Goal: Task Accomplishment & Management: Use online tool/utility

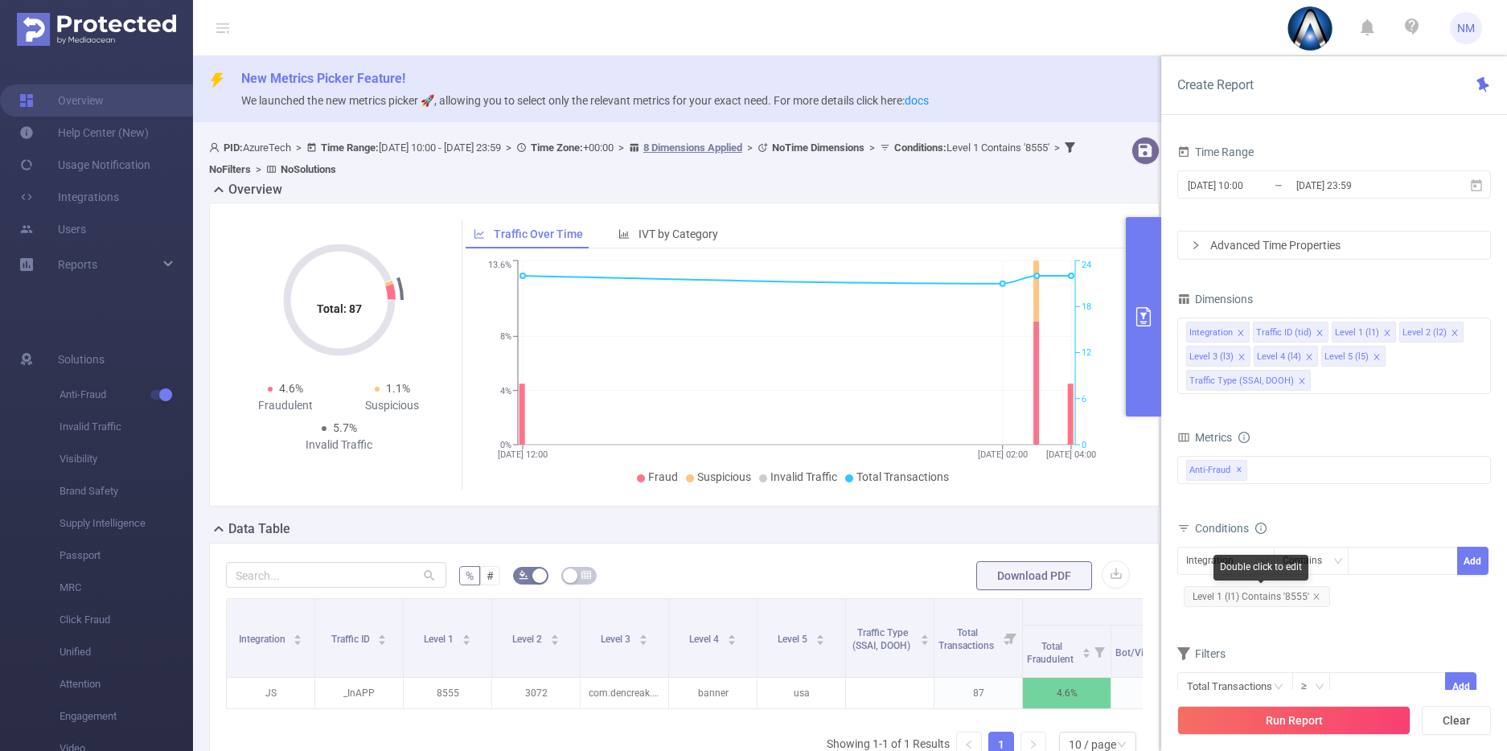
scroll to position [0, 1081]
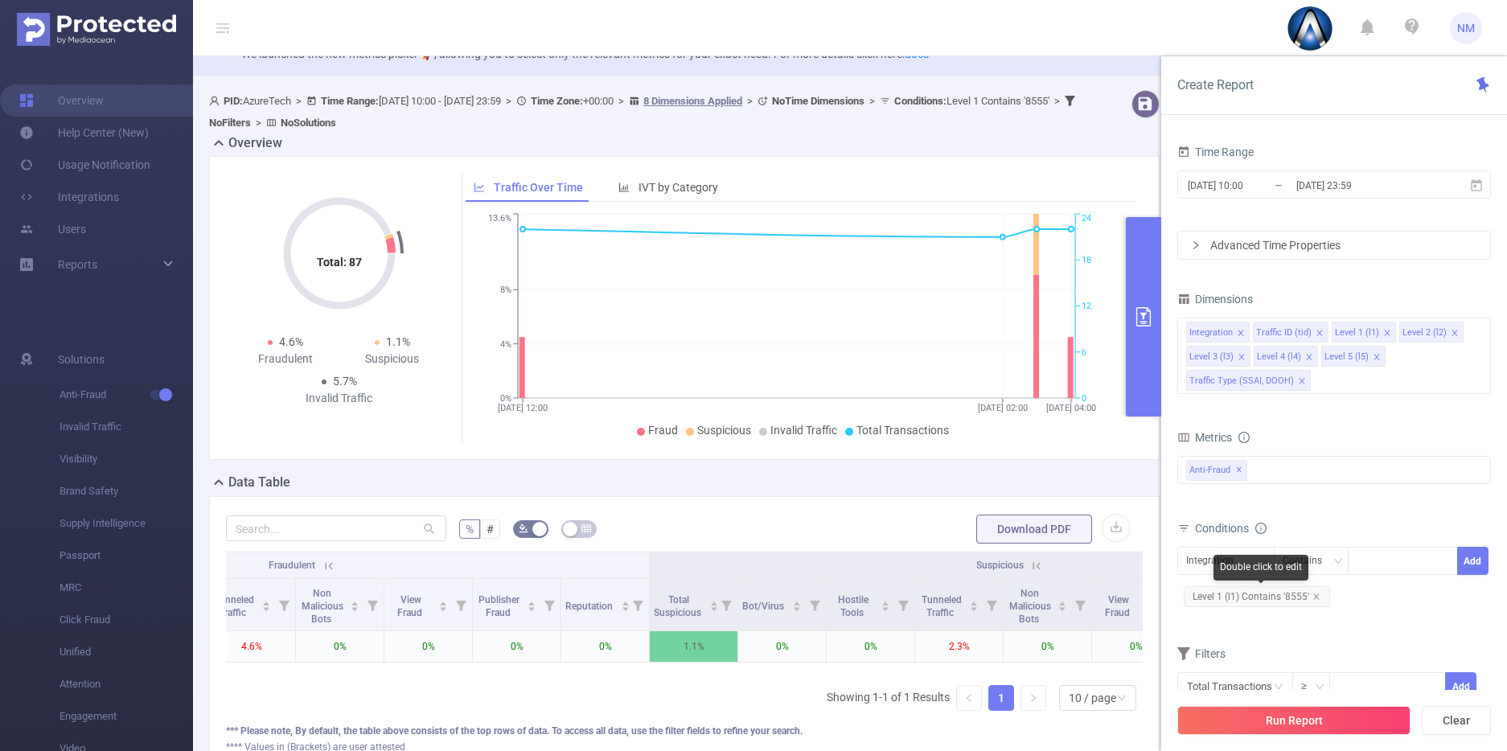
click at [1289, 594] on span "Level 1 (l1) Contains '8555'" at bounding box center [1257, 596] width 146 height 21
click at [1283, 592] on span "Level 1 (l1) Contains '8555'" at bounding box center [1257, 596] width 146 height 21
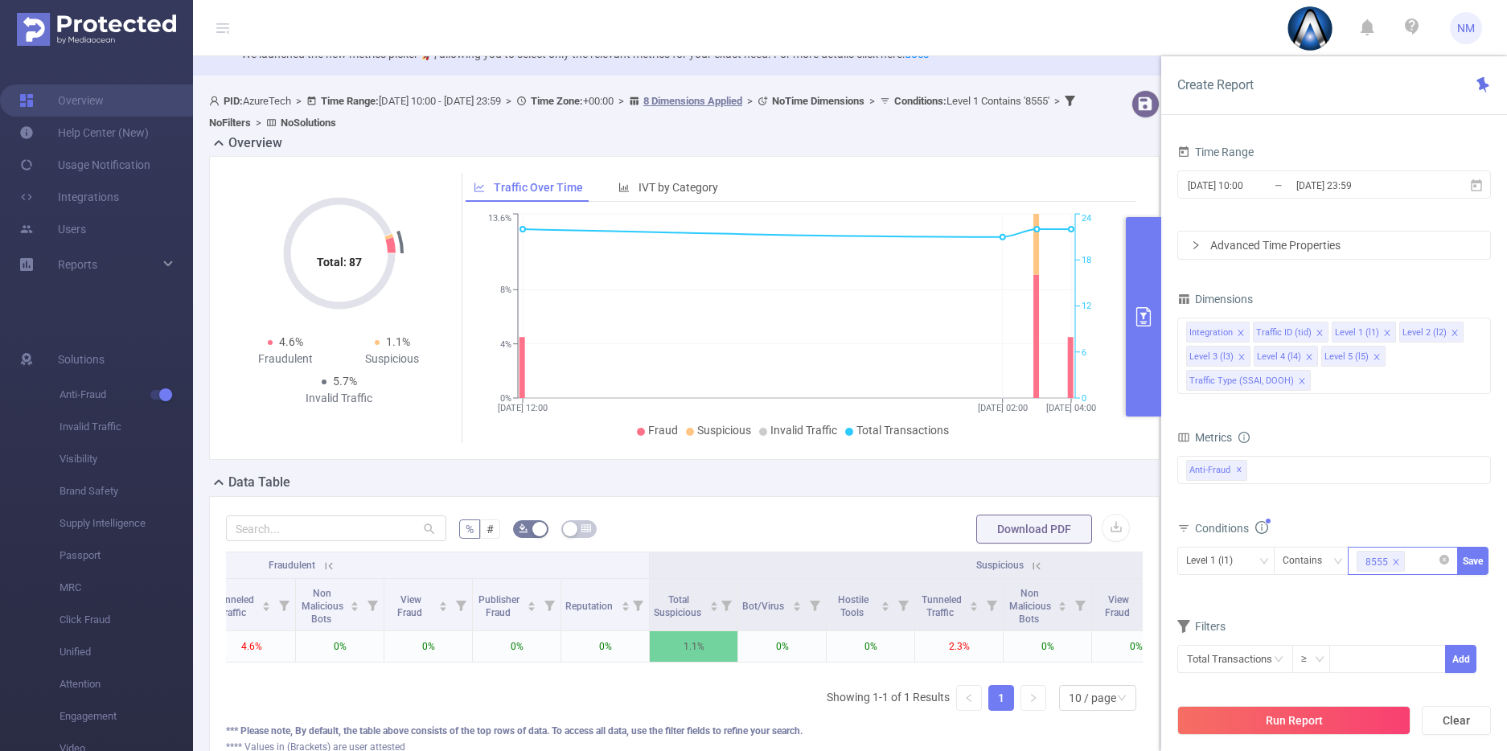
click at [1397, 564] on icon "icon: close" at bounding box center [1397, 562] width 6 height 6
click at [1397, 564] on div at bounding box center [1403, 561] width 92 height 27
paste input "21698"
type input "21698"
click at [1241, 564] on div "Double click to edit" at bounding box center [1263, 568] width 95 height 26
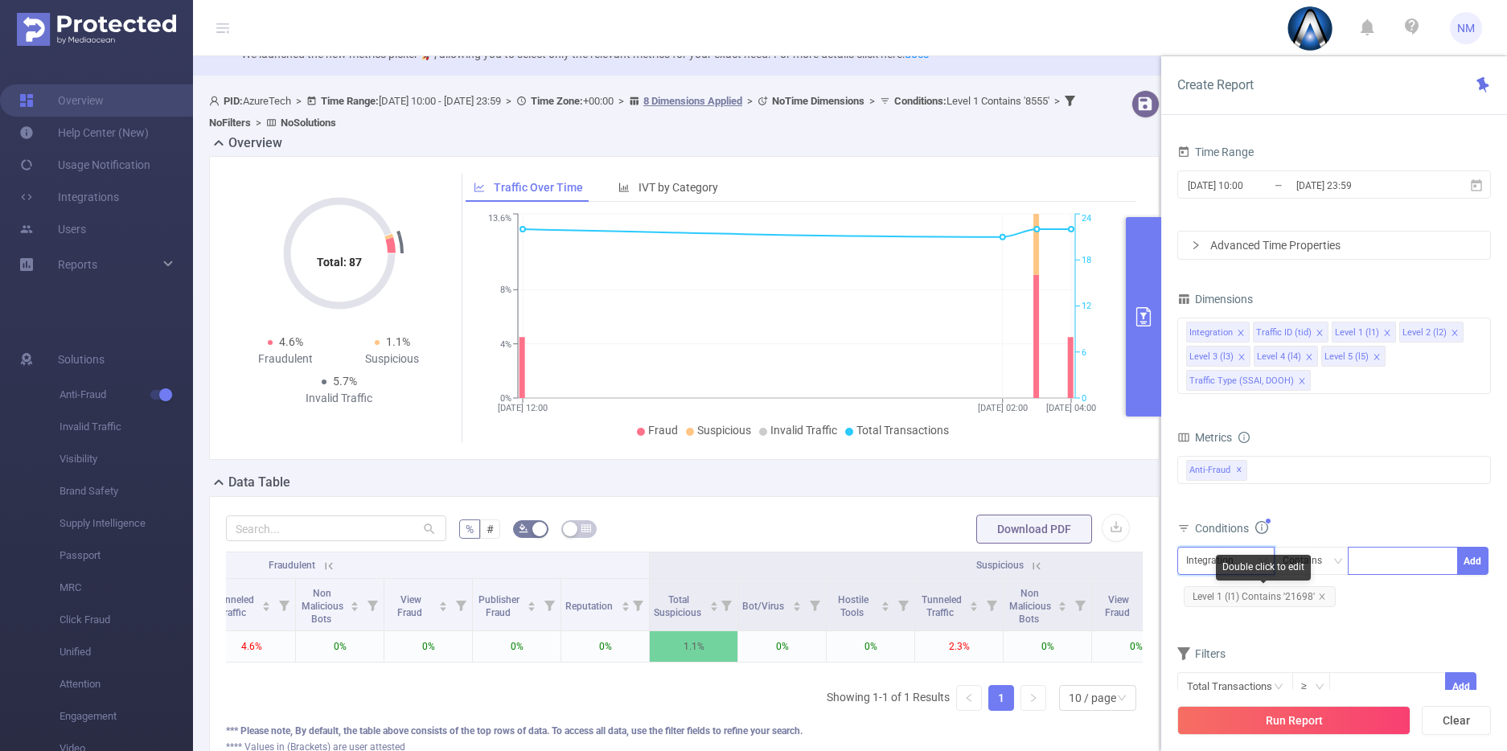
click at [1190, 561] on div "Integration" at bounding box center [1215, 561] width 59 height 27
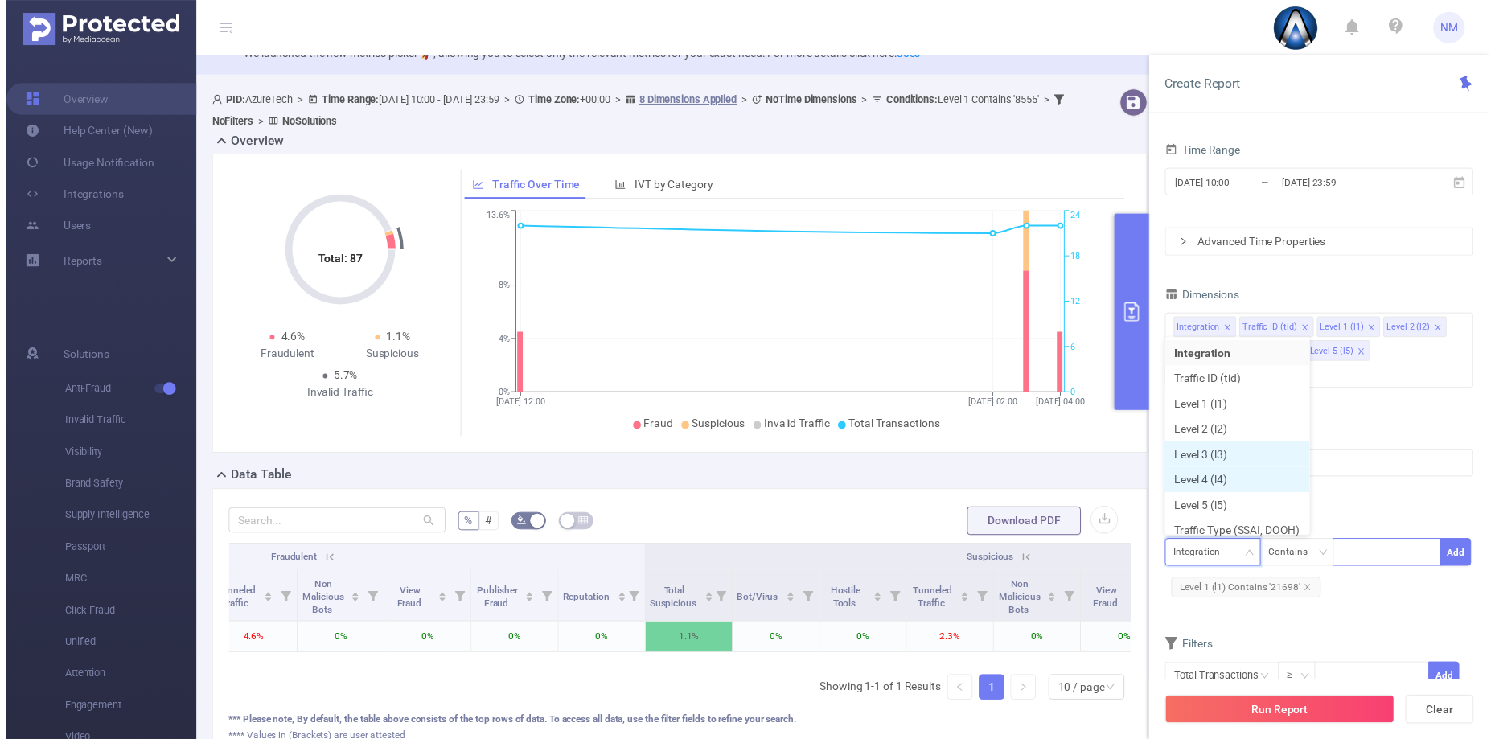
scroll to position [8, 0]
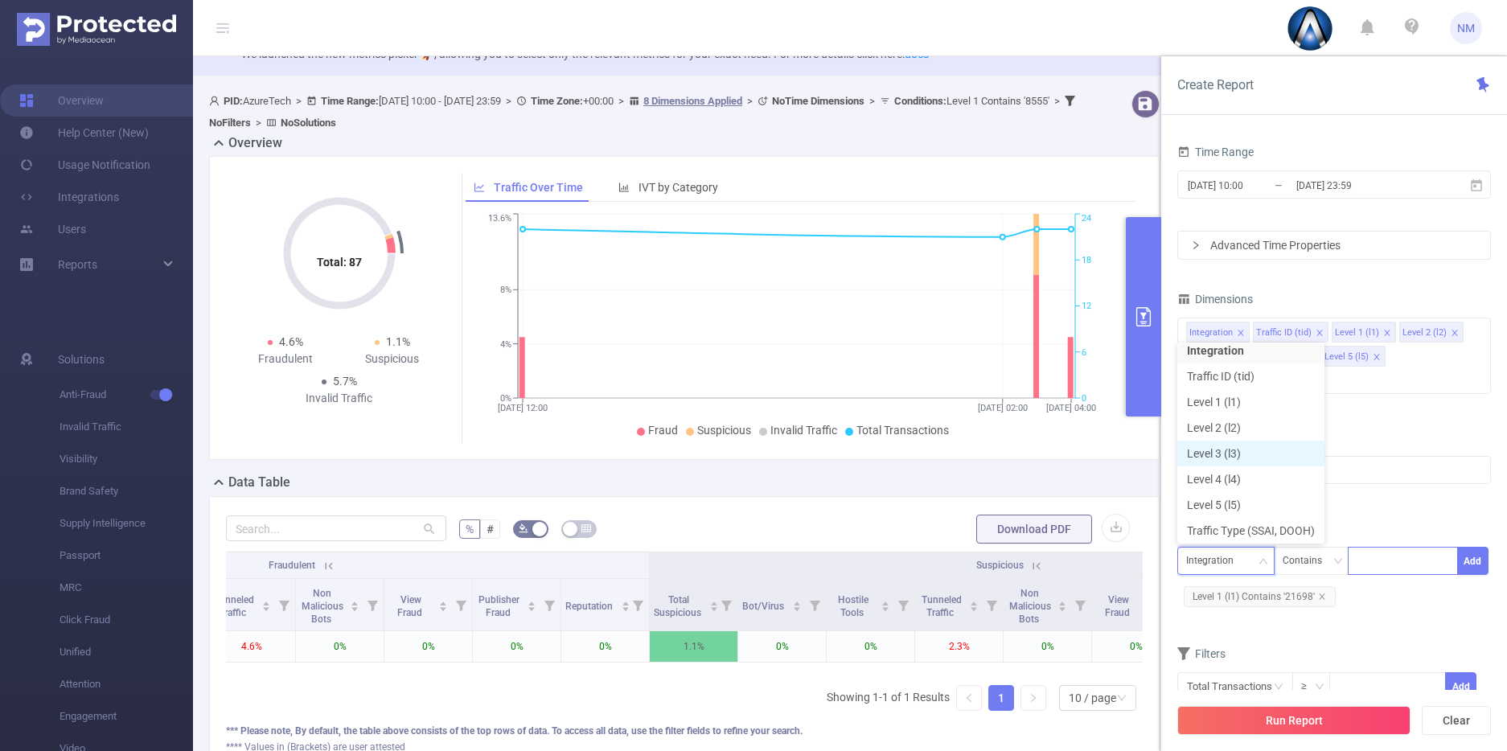
click at [1243, 458] on li "Level 3 (l3)" at bounding box center [1250, 454] width 147 height 26
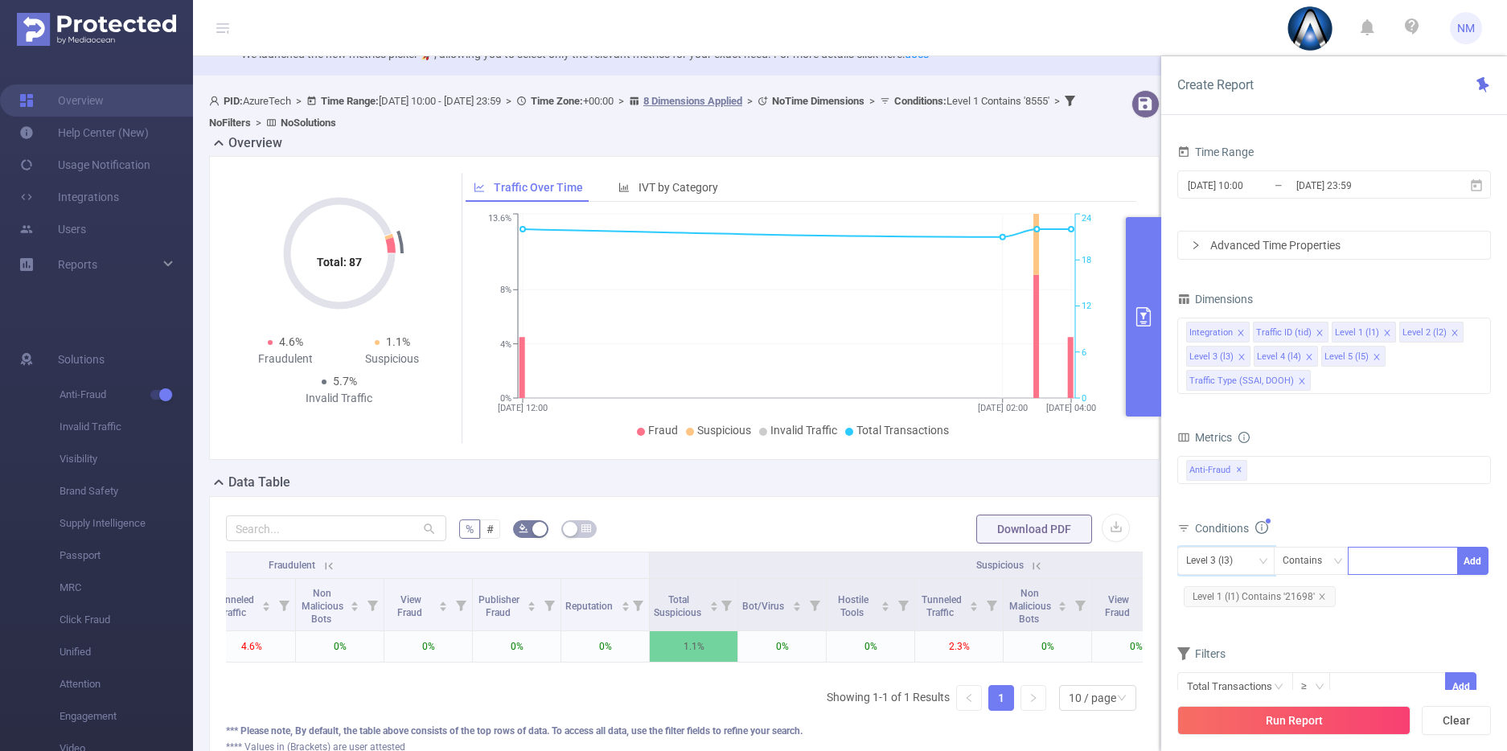
click at [1389, 561] on div at bounding box center [1403, 561] width 92 height 27
paste input "[DOMAIN_NAME]"
type input "[DOMAIN_NAME]"
click at [1288, 187] on input "[DATE] 10:00" at bounding box center [1251, 186] width 130 height 22
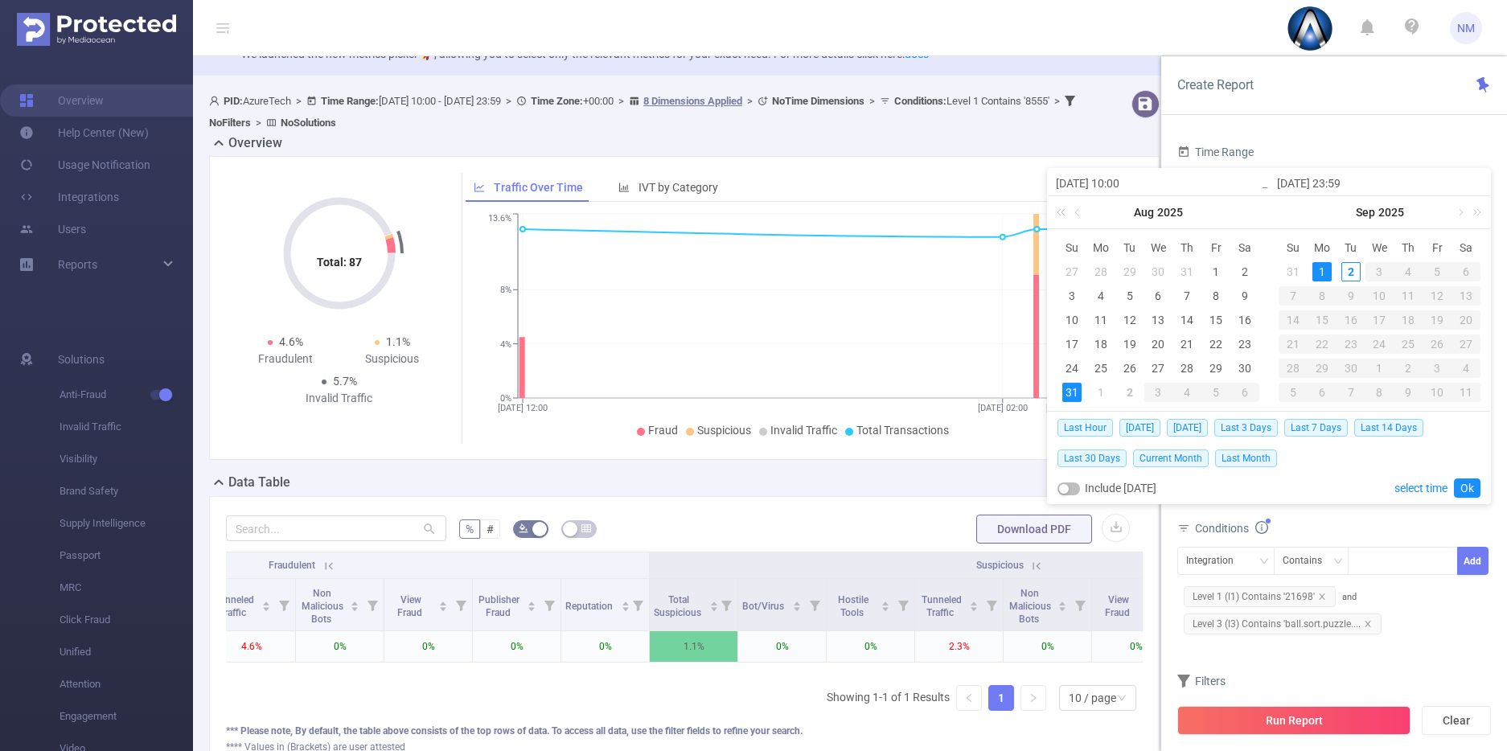
click at [1065, 393] on div "31" at bounding box center [1071, 392] width 19 height 19
type input "[DATE] 23:59"
click at [1477, 480] on link "Ok" at bounding box center [1467, 488] width 27 height 19
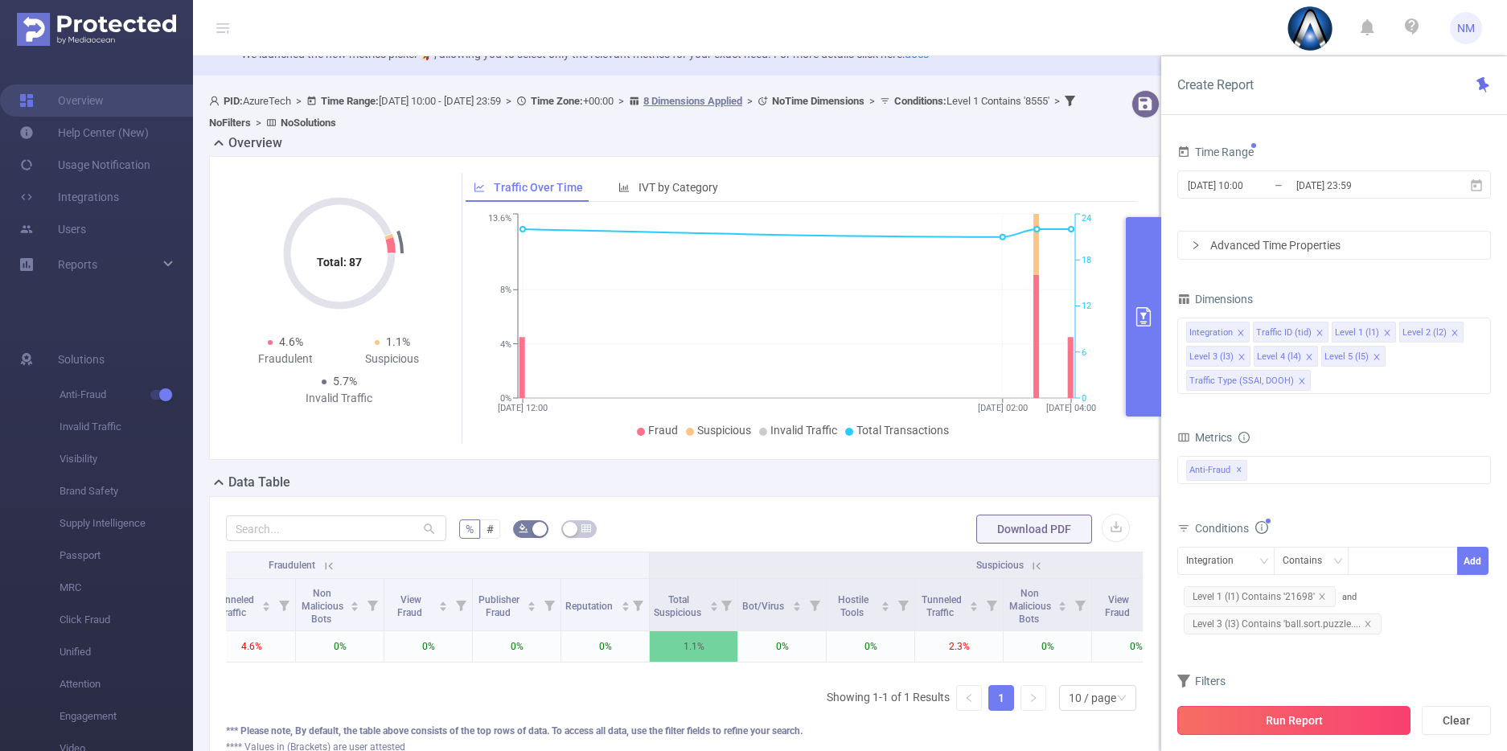
click at [1343, 715] on button "Run Report" at bounding box center [1293, 720] width 233 height 29
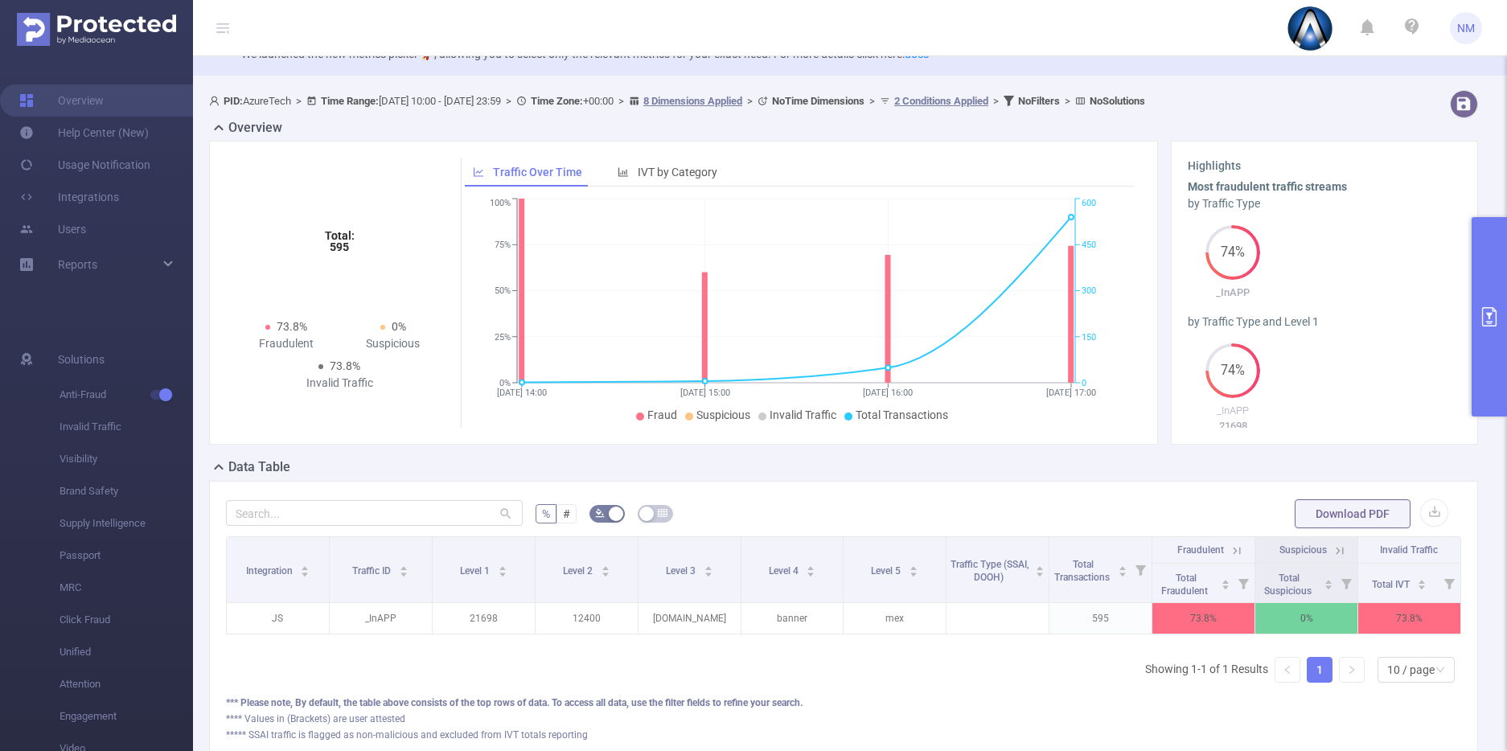
click at [1234, 547] on icon at bounding box center [1237, 550] width 7 height 7
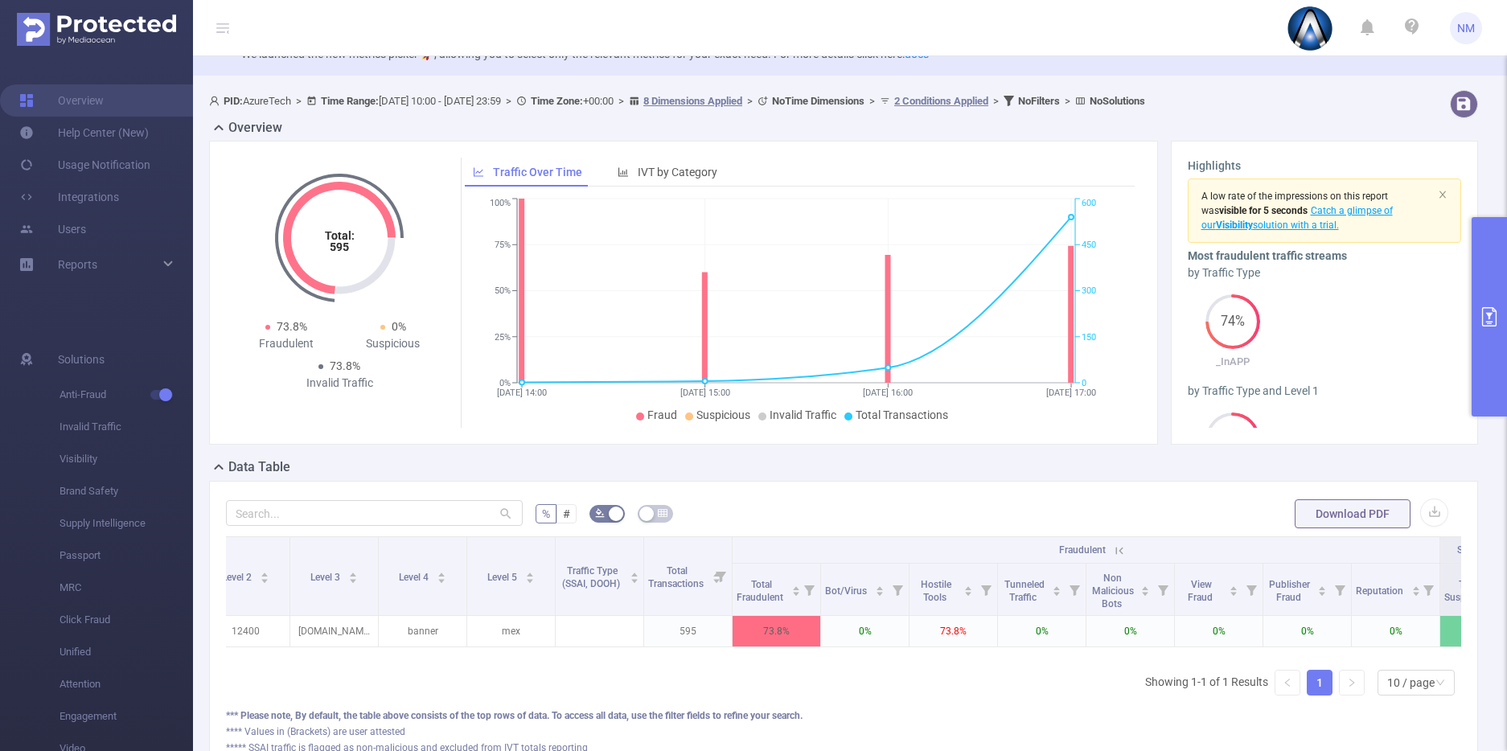
scroll to position [0, 462]
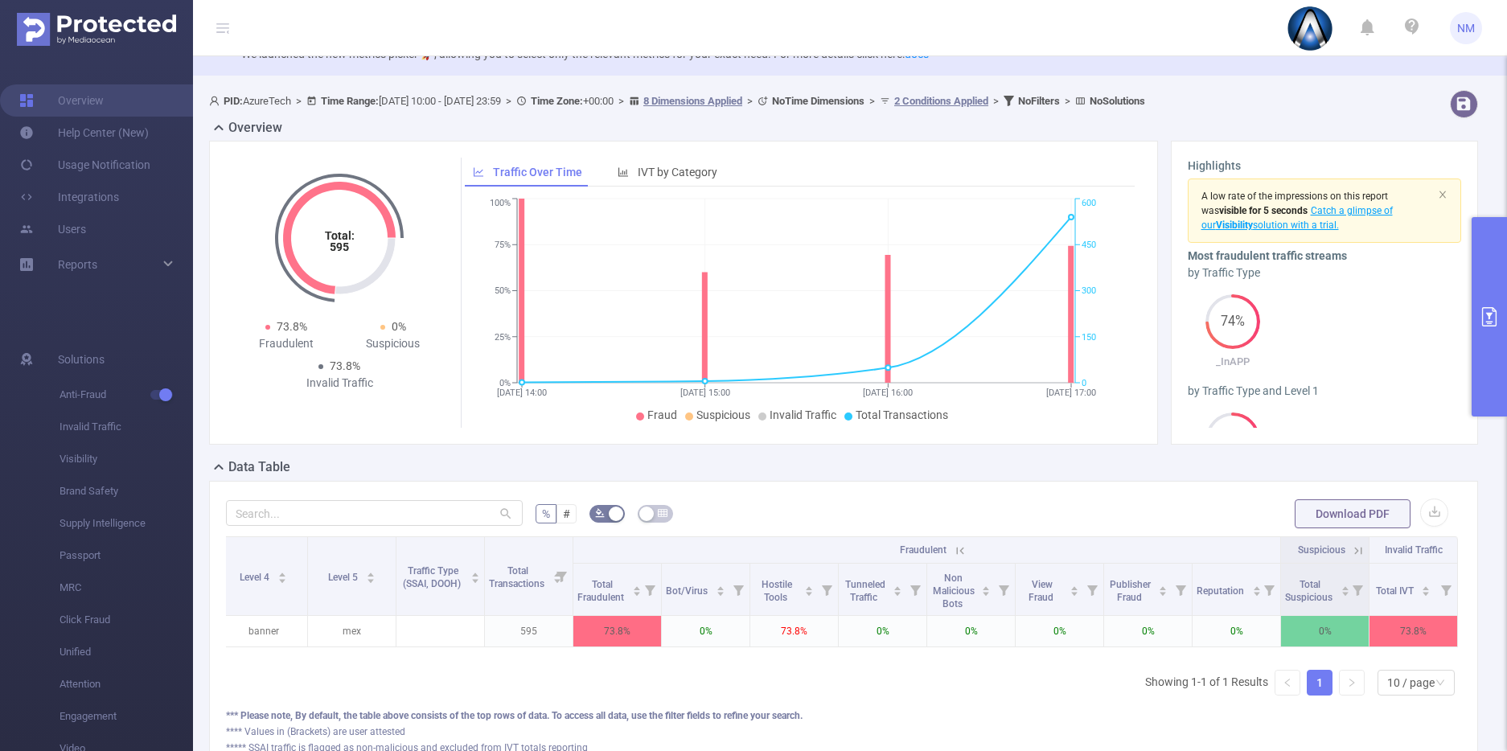
click at [953, 550] on icon at bounding box center [960, 551] width 14 height 14
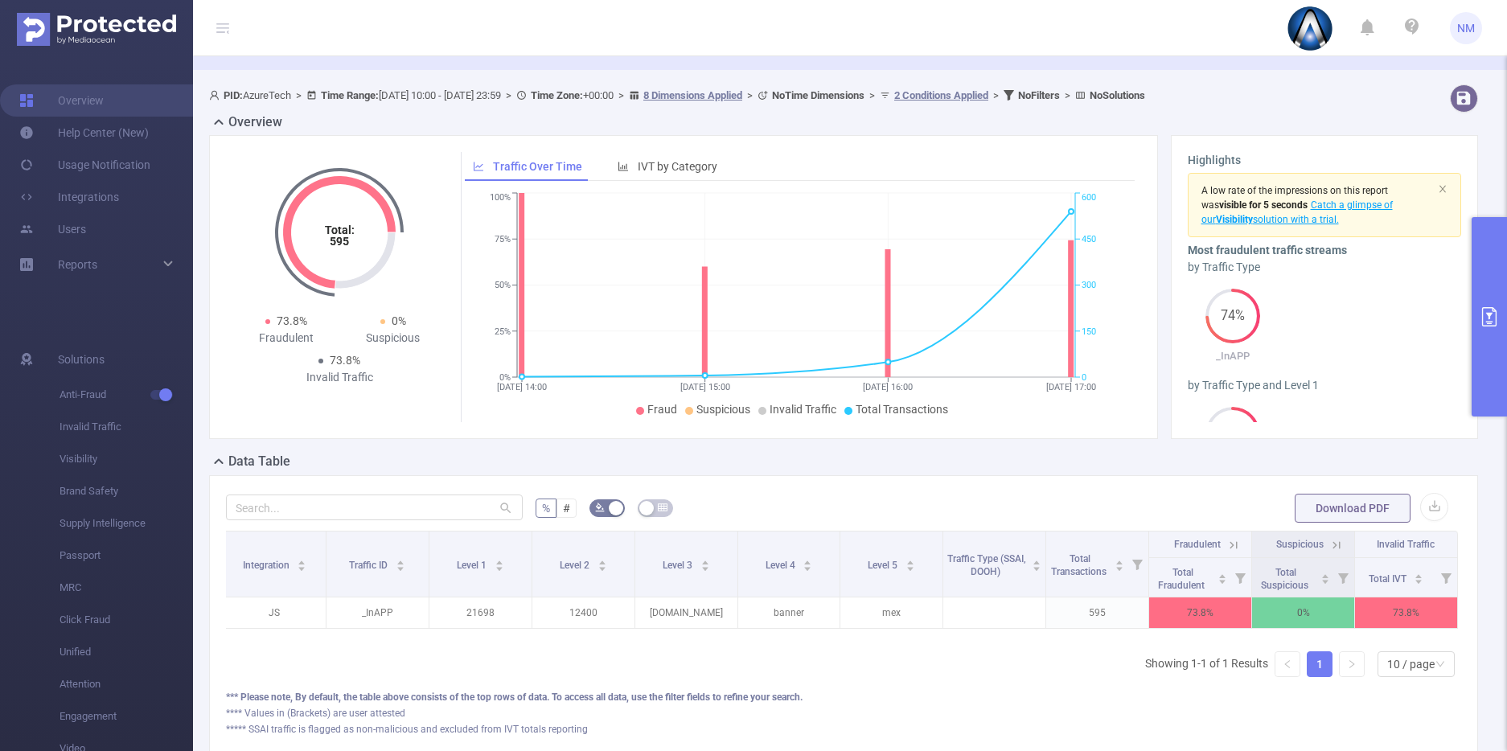
scroll to position [53, 0]
click at [1227, 545] on icon at bounding box center [1234, 544] width 14 height 14
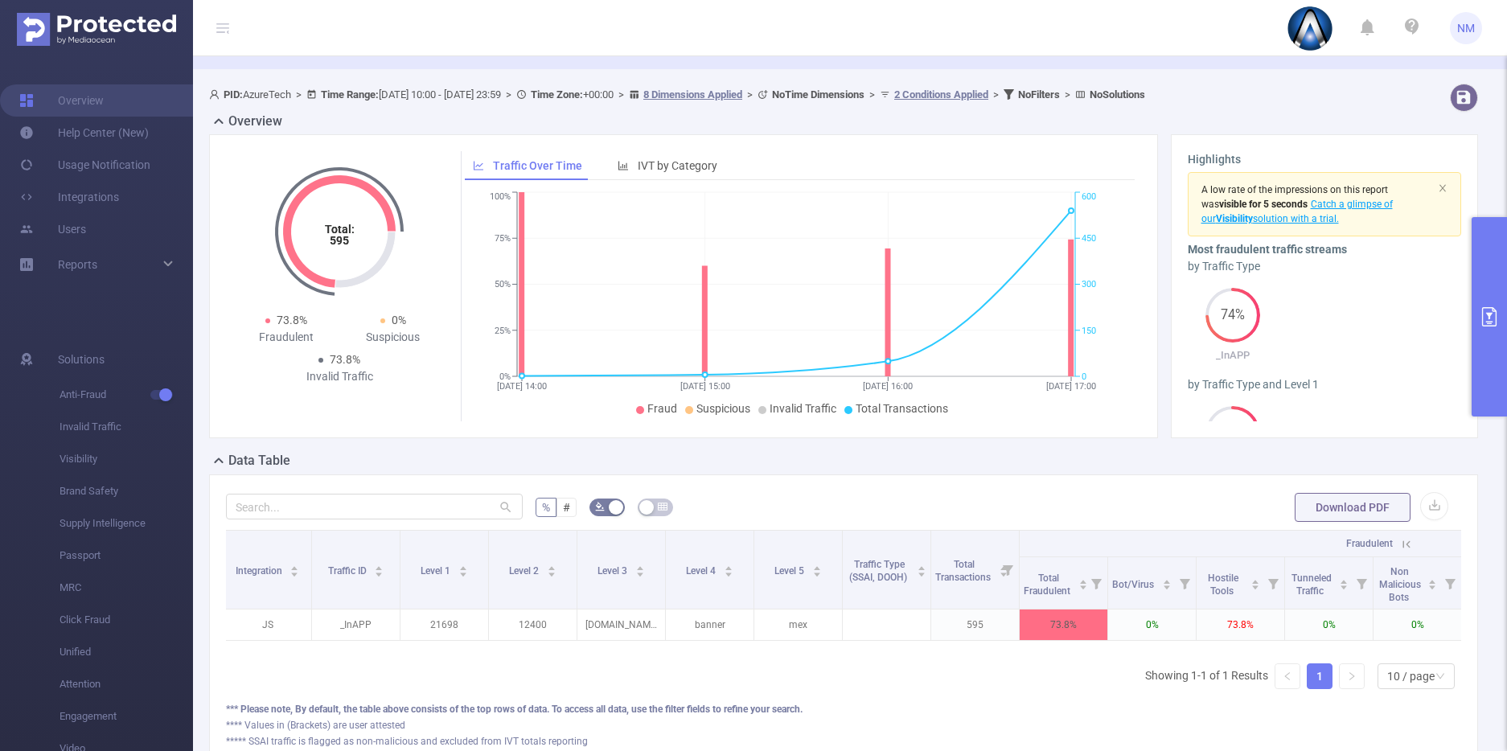
click at [1406, 545] on icon at bounding box center [1406, 544] width 14 height 14
